Goal: Transaction & Acquisition: Purchase product/service

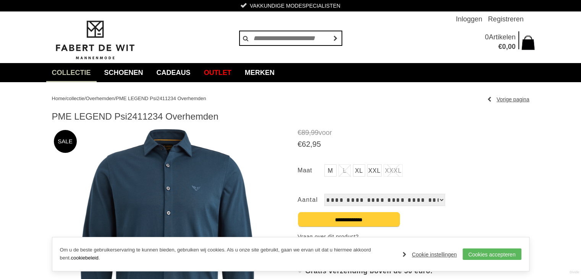
click at [376, 174] on link "XXL" at bounding box center [374, 170] width 15 height 12
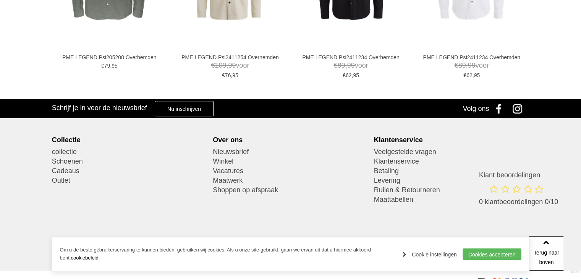
scroll to position [559, 0]
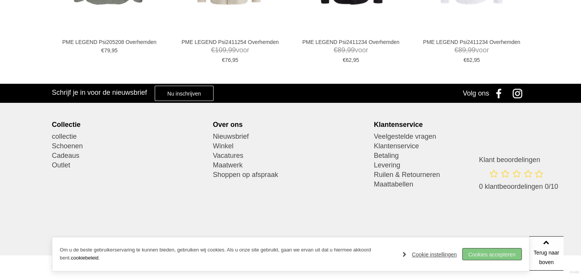
click at [507, 254] on link "Cookies accepteren" at bounding box center [491, 253] width 59 height 11
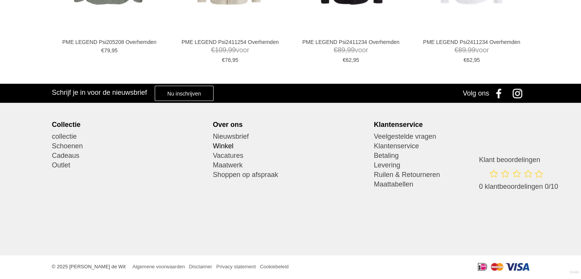
click at [230, 145] on link "Winkel" at bounding box center [290, 146] width 155 height 10
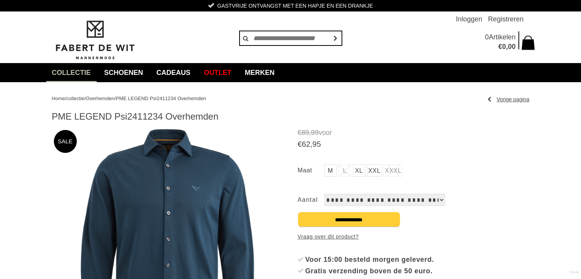
click at [373, 168] on link "XXL" at bounding box center [374, 170] width 15 height 12
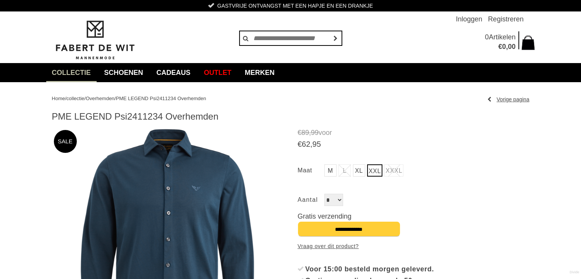
scroll to position [244, 0]
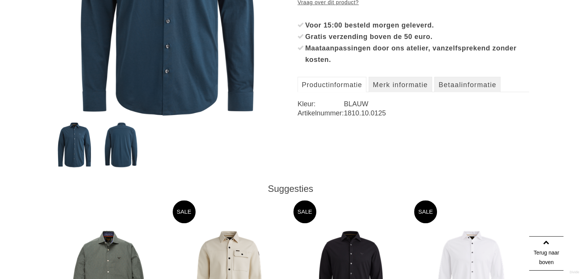
click at [176, 60] on img at bounding box center [168, 0] width 232 height 232
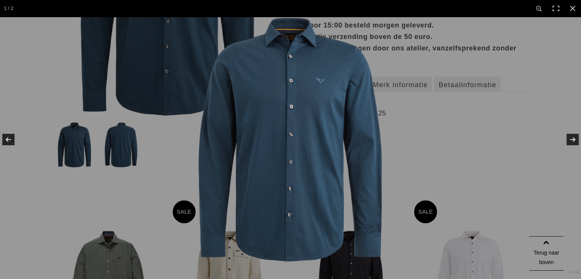
click at [307, 101] on img at bounding box center [290, 139] width 245 height 245
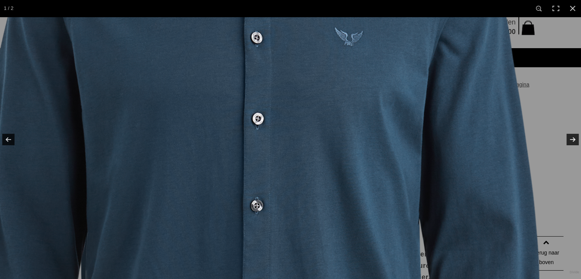
scroll to position [0, 0]
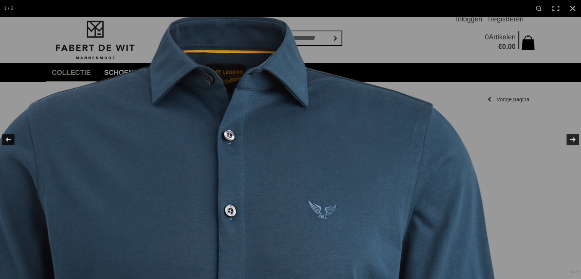
drag, startPoint x: 398, startPoint y: 80, endPoint x: 371, endPoint y: 263, distance: 184.9
